Goal: Use online tool/utility: Utilize a website feature to perform a specific function

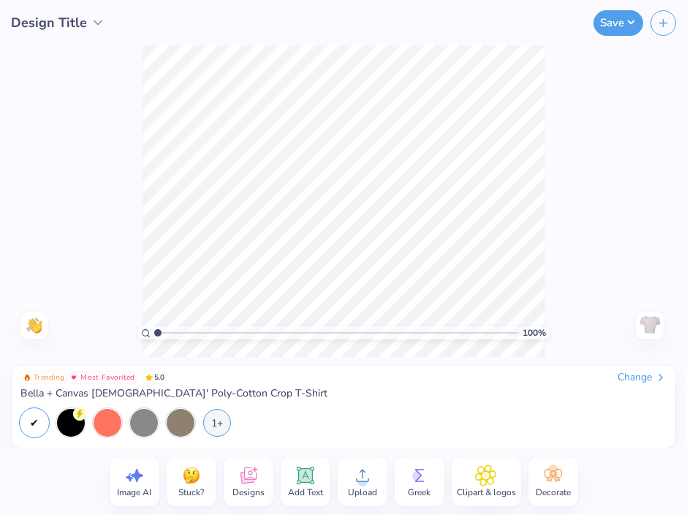
click at [311, 405] on div "Trending Most Favorited 5.0 Change [PERSON_NAME] + Canvas [DEMOGRAPHIC_DATA]' P…" at bounding box center [343, 404] width 646 height 66
click at [99, 432] on div at bounding box center [108, 421] width 28 height 28
click at [145, 427] on div at bounding box center [144, 421] width 28 height 28
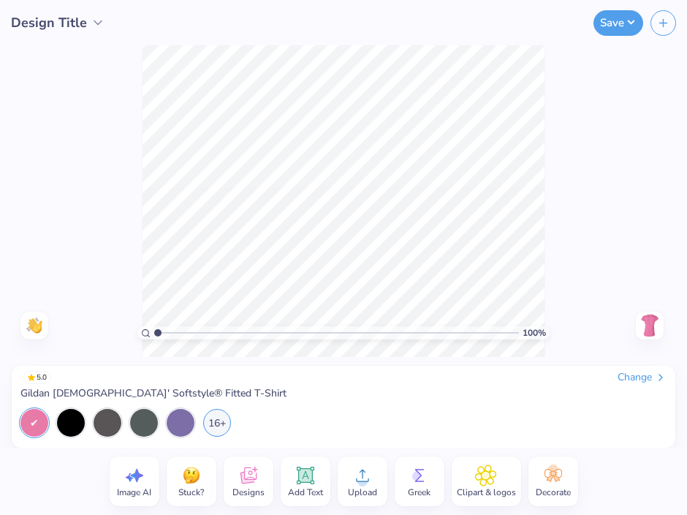
click at [252, 482] on icon at bounding box center [249, 475] width 22 height 22
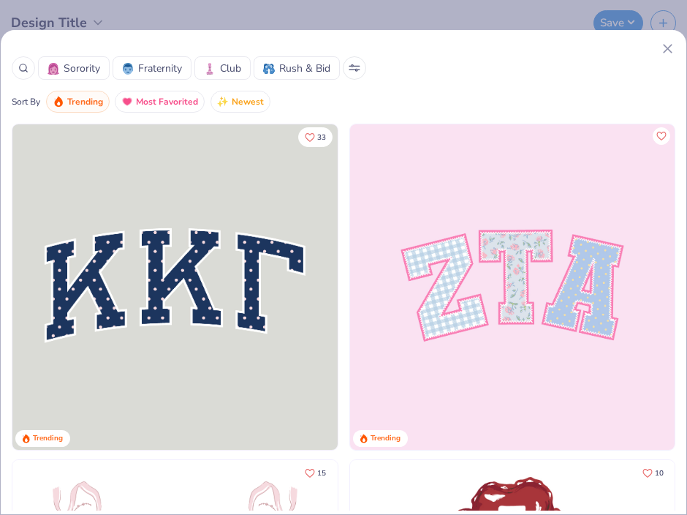
click at [662, 46] on icon at bounding box center [667, 48] width 15 height 15
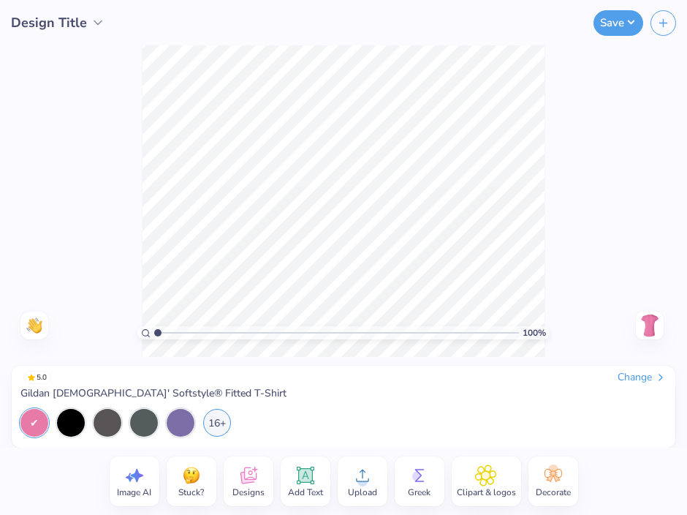
click at [295, 475] on icon at bounding box center [306, 475] width 22 height 22
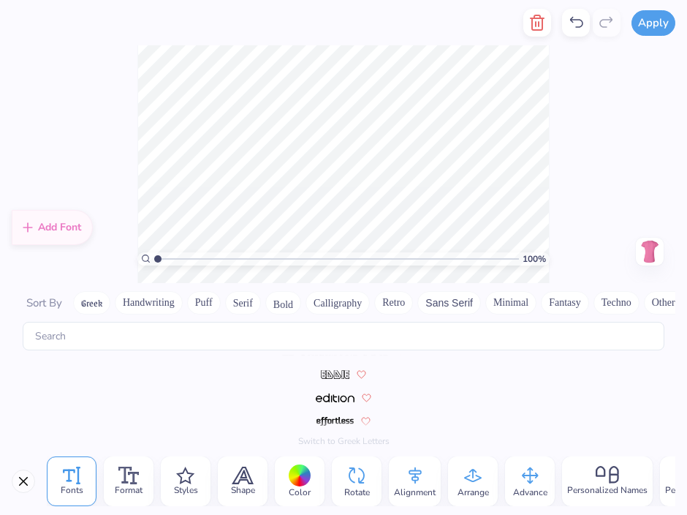
click at [366, 458] on div "Rotate" at bounding box center [357, 481] width 50 height 50
